Goal: Task Accomplishment & Management: Manage account settings

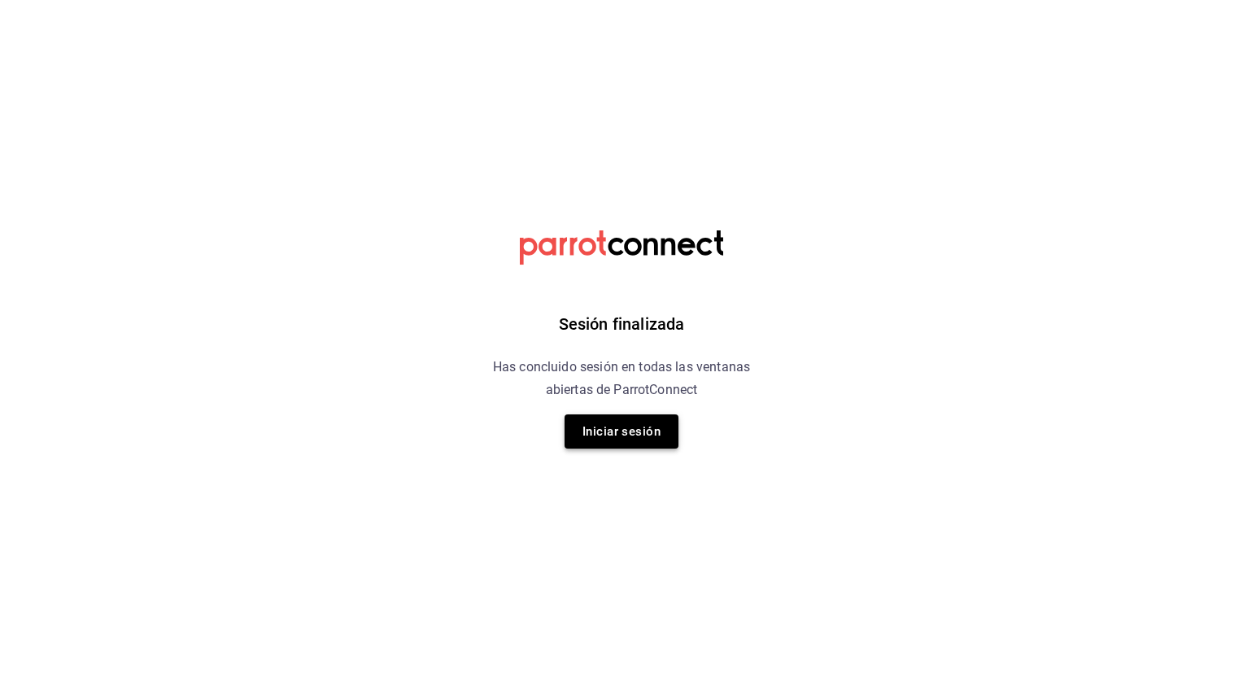
click at [628, 421] on button "Iniciar sesión" at bounding box center [622, 431] width 114 height 34
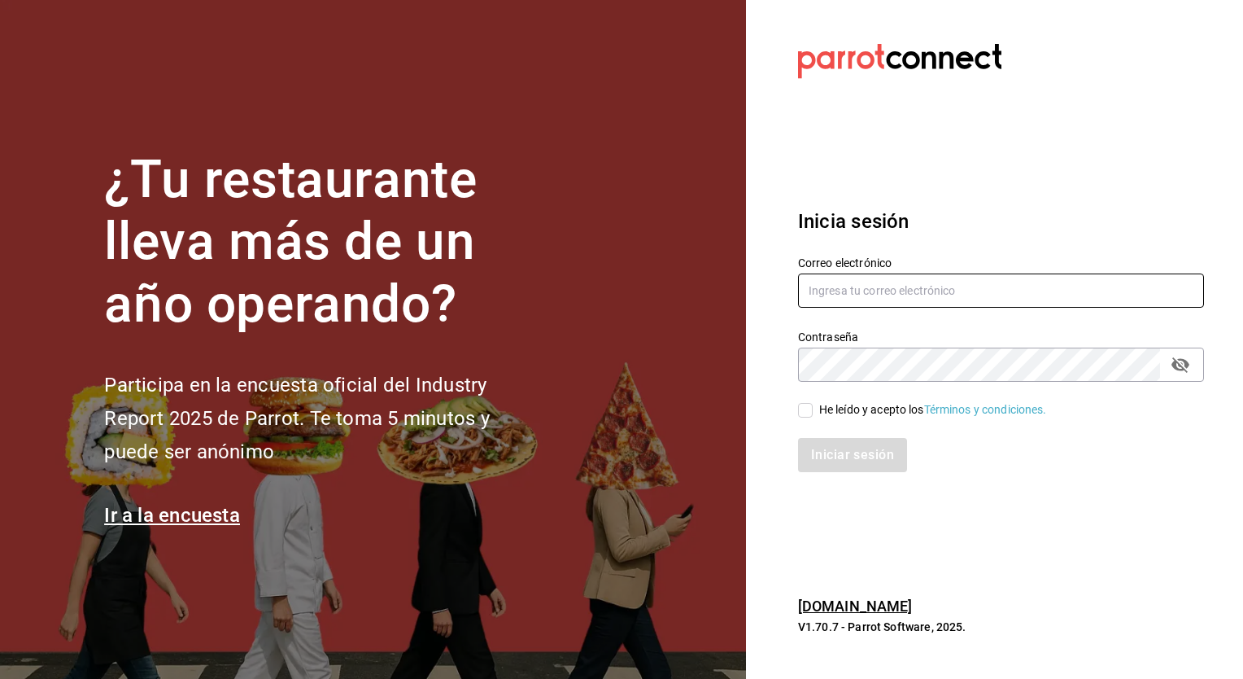
type input "ryoshi.masaryk@grupocosteno.com"
click at [801, 406] on input "He leído y acepto los Términos y condiciones." at bounding box center [805, 410] width 15 height 15
checkbox input "true"
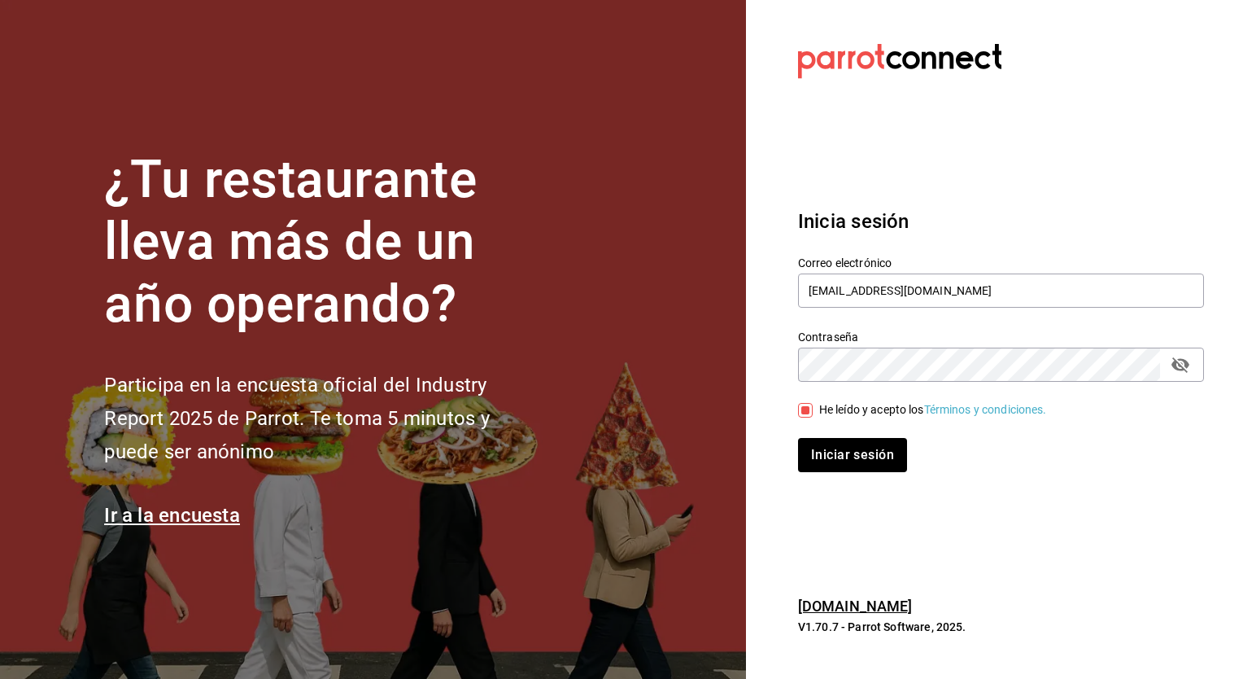
click at [823, 434] on div "Iniciar sesión" at bounding box center [991, 445] width 425 height 54
click at [818, 450] on button "Iniciar sesión" at bounding box center [853, 455] width 111 height 34
